Goal: Transaction & Acquisition: Purchase product/service

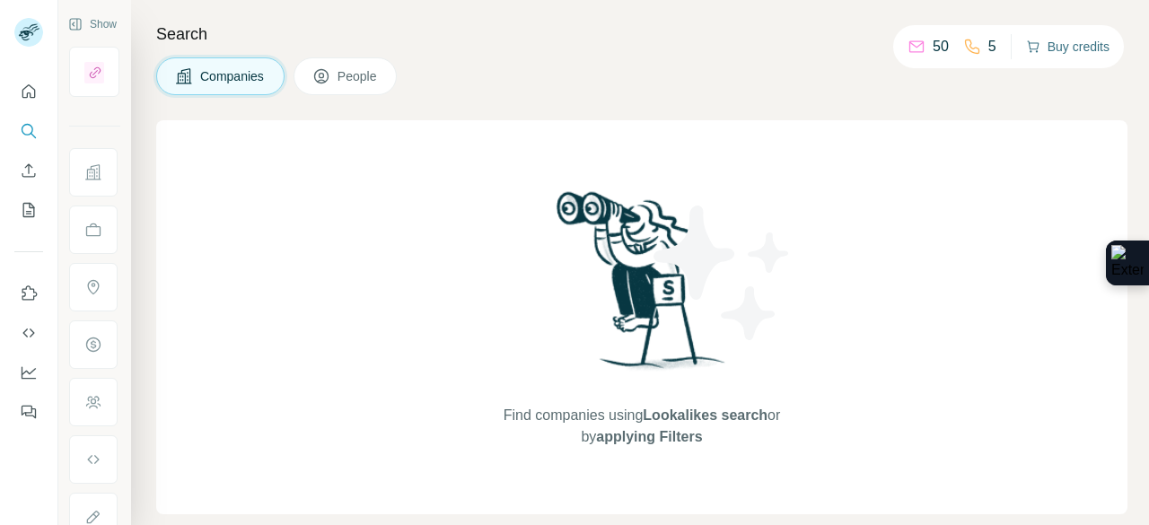
click at [1044, 51] on button "Buy credits" at bounding box center [1067, 46] width 83 height 25
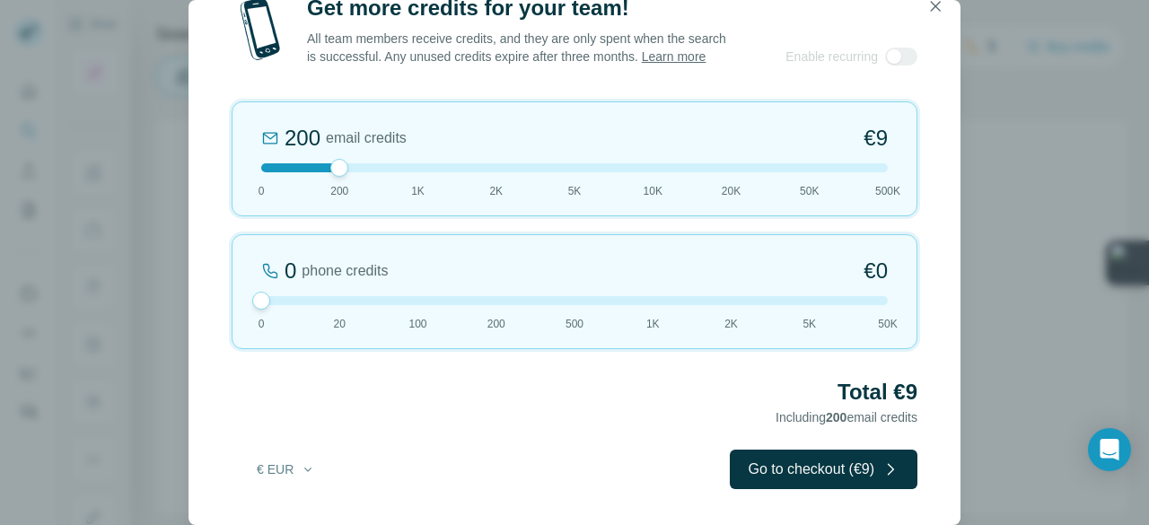
drag, startPoint x: 347, startPoint y: 305, endPoint x: 186, endPoint y: 312, distance: 160.8
click at [186, 312] on div "Get more credits for your team! All team members receive credits, and they are …" at bounding box center [574, 262] width 1149 height 525
drag, startPoint x: 341, startPoint y: 177, endPoint x: 358, endPoint y: 180, distance: 17.3
click at [358, 180] on div "200 email credits €9 0 200 1K 2K 5K 10K 20K 50K 500K" at bounding box center [575, 158] width 686 height 115
click at [642, 61] on link "Learn more" at bounding box center [674, 56] width 65 height 14
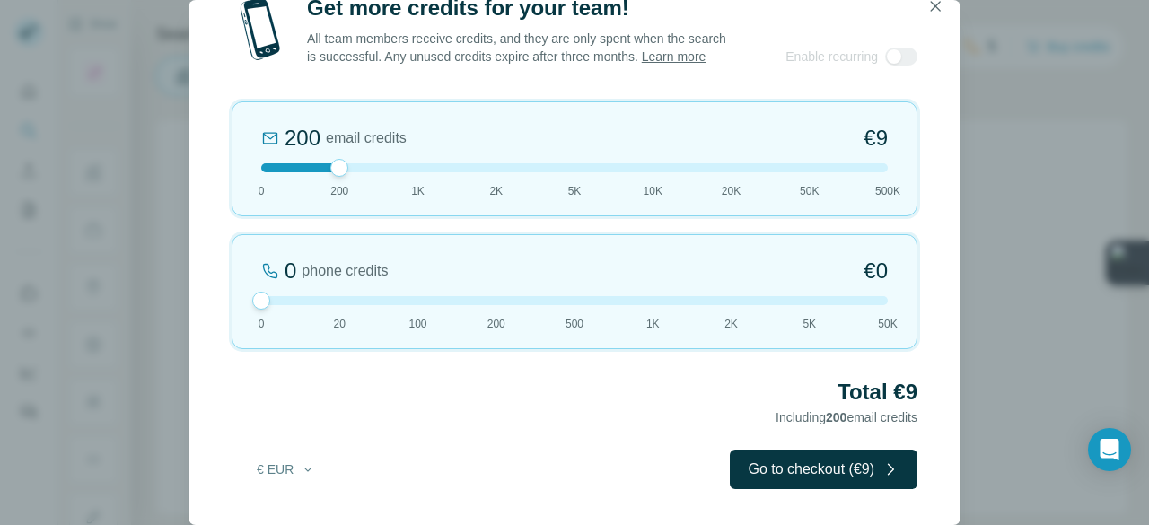
drag, startPoint x: 345, startPoint y: 173, endPoint x: 364, endPoint y: 173, distance: 18.9
click at [364, 172] on div at bounding box center [574, 167] width 627 height 9
click at [397, 172] on div at bounding box center [574, 167] width 627 height 9
click at [332, 172] on div at bounding box center [574, 167] width 627 height 9
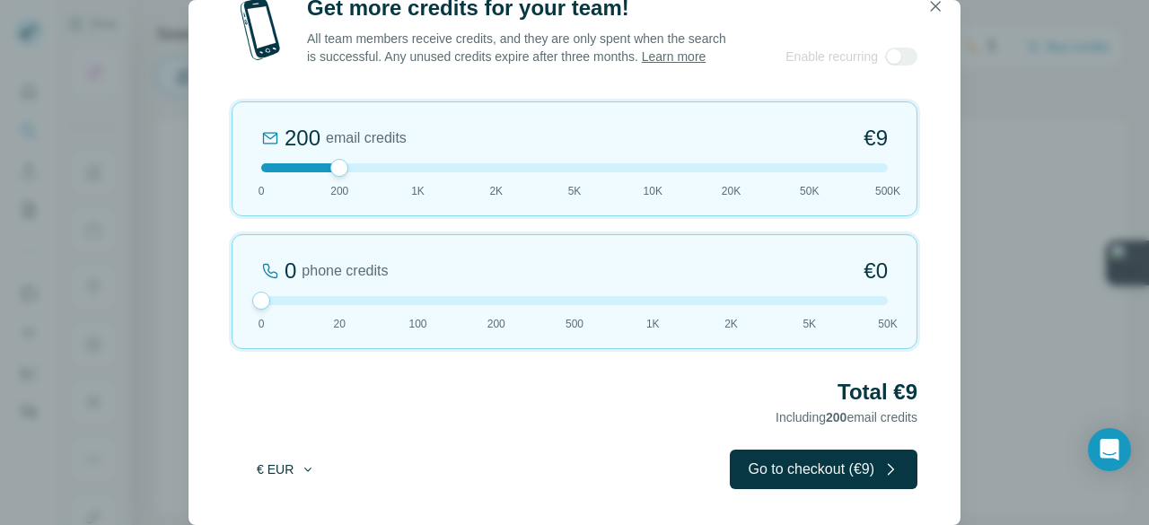
click at [294, 480] on button "€ EUR" at bounding box center [285, 469] width 83 height 32
click at [275, 504] on span "$ USD" at bounding box center [265, 510] width 37 height 18
drag, startPoint x: 339, startPoint y: 168, endPoint x: 372, endPoint y: 168, distance: 32.3
click at [372, 168] on div at bounding box center [574, 167] width 627 height 9
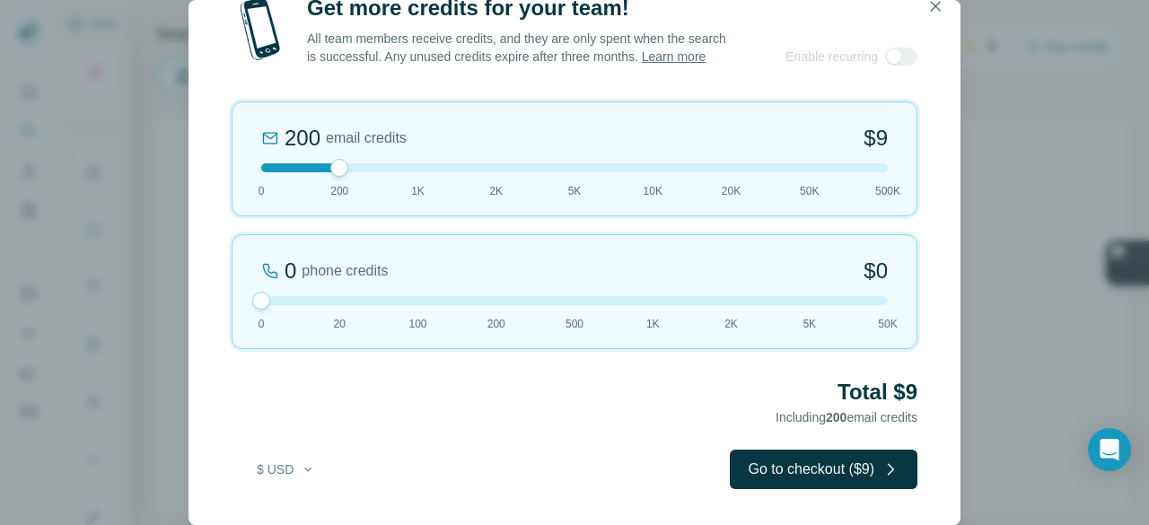
click at [372, 168] on div at bounding box center [574, 167] width 627 height 9
click at [411, 171] on div at bounding box center [574, 167] width 627 height 9
click at [430, 412] on div "Total $42 Including 1K email credits" at bounding box center [575, 403] width 686 height 50
click at [931, 6] on icon "button" at bounding box center [935, 6] width 18 height 18
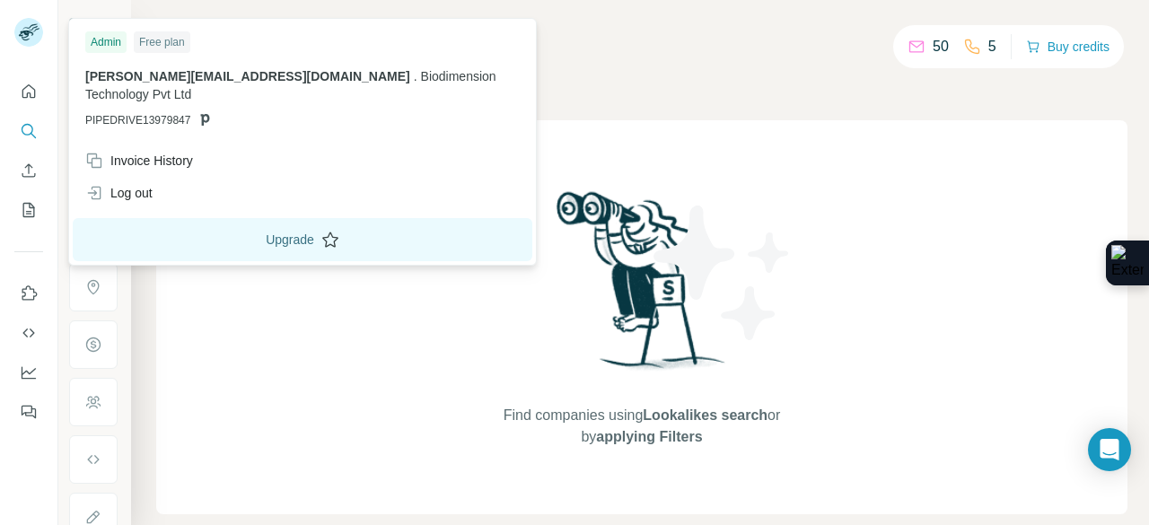
click at [210, 231] on button "Upgrade" at bounding box center [303, 239] width 460 height 43
